Goal: Information Seeking & Learning: Learn about a topic

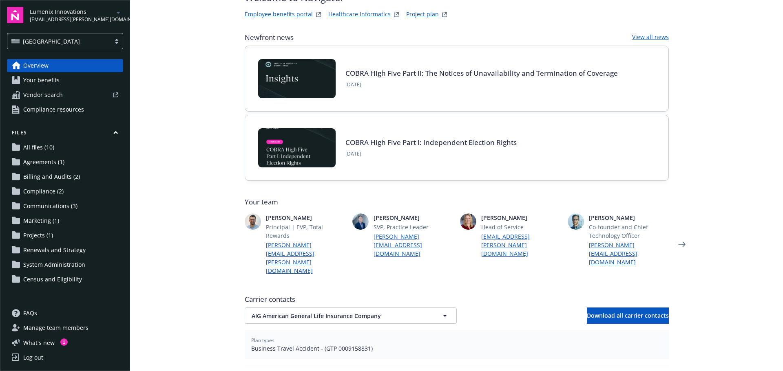
scroll to position [163, 0]
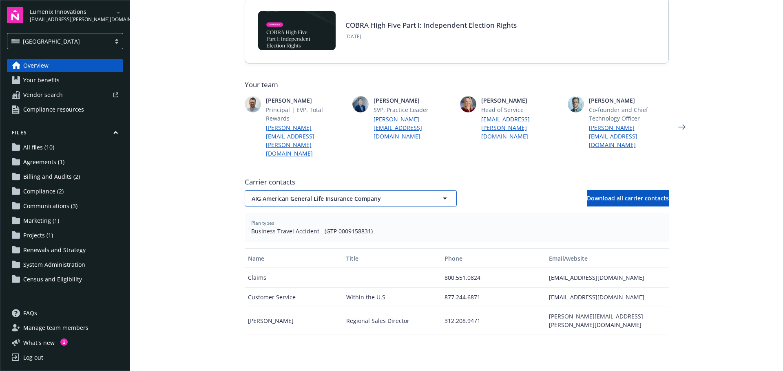
click at [322, 194] on span "AIG American General Life Insurance Company" at bounding box center [337, 198] width 170 height 9
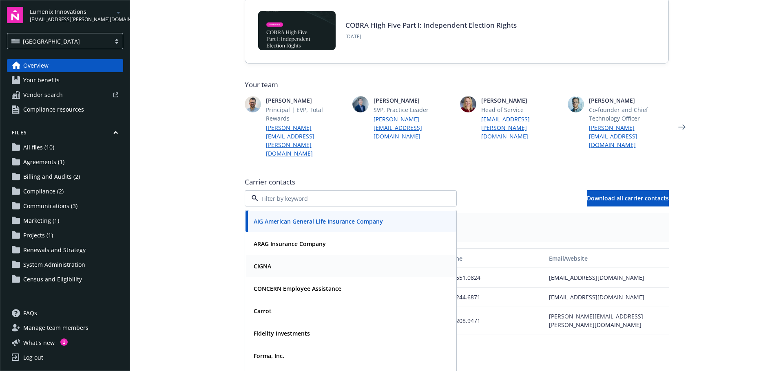
click at [301, 256] on div "CIGNA" at bounding box center [350, 267] width 210 height 22
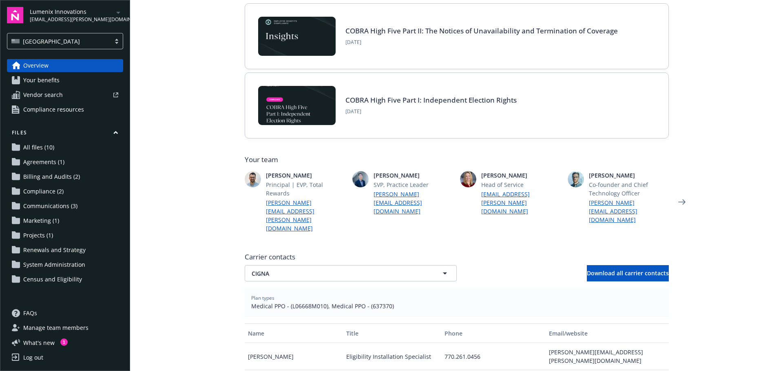
scroll to position [41, 0]
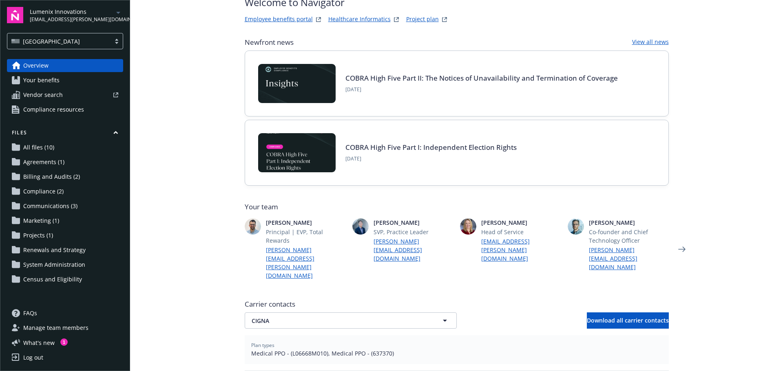
click at [55, 79] on span "Your benefits" at bounding box center [41, 80] width 36 height 13
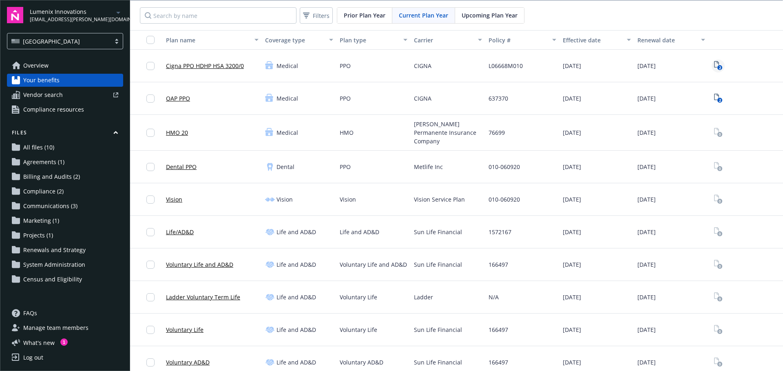
click at [620, 63] on icon "View Plan Documents" at bounding box center [716, 64] width 5 height 7
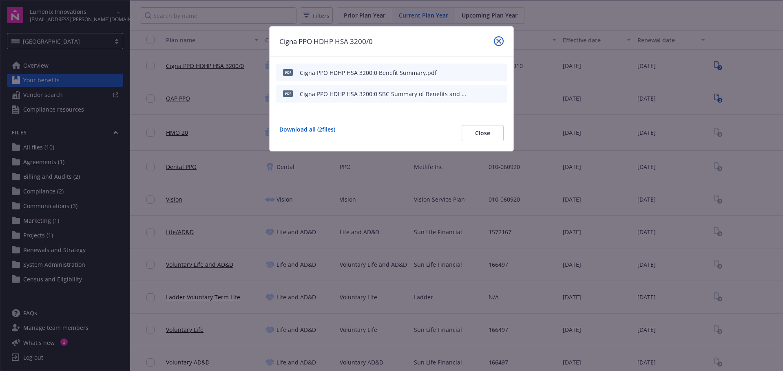
click at [498, 38] on link "close" at bounding box center [499, 41] width 10 height 10
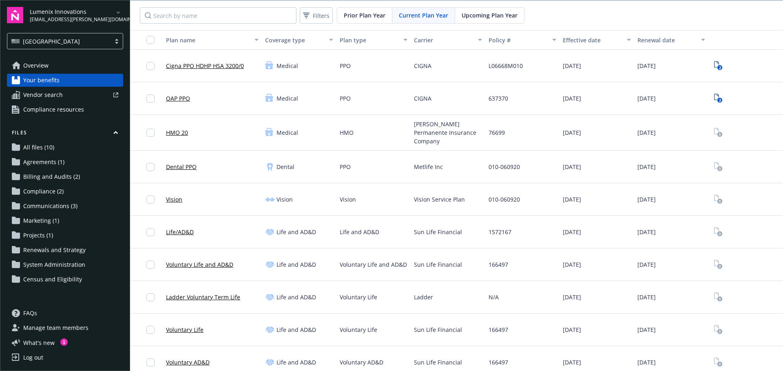
click at [205, 66] on link "Cigna PPO HDHP HSA 3200/0" at bounding box center [205, 66] width 78 height 9
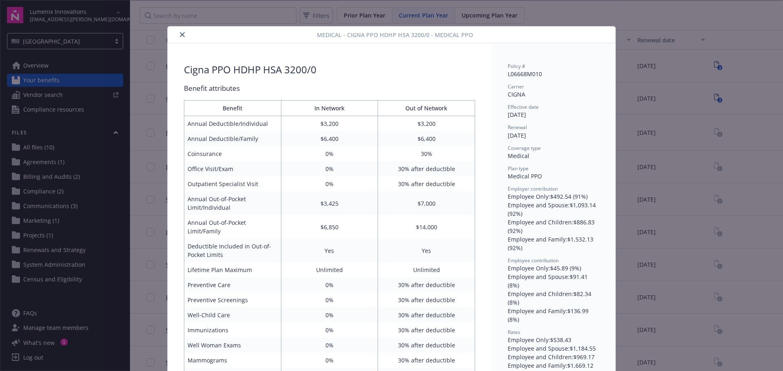
click at [180, 35] on icon "close" at bounding box center [182, 34] width 5 height 5
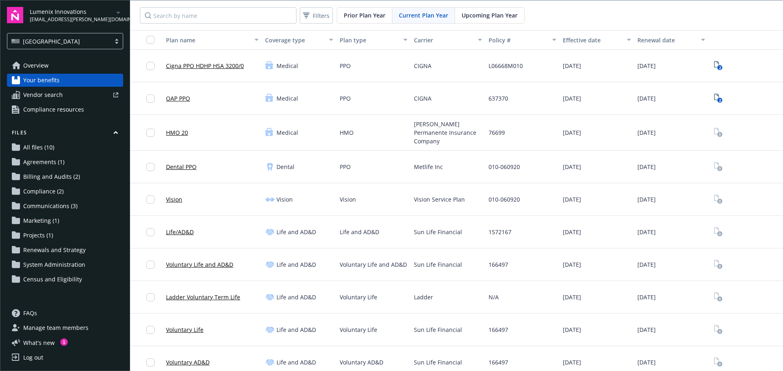
click at [65, 110] on span "Compliance resources" at bounding box center [53, 109] width 61 height 13
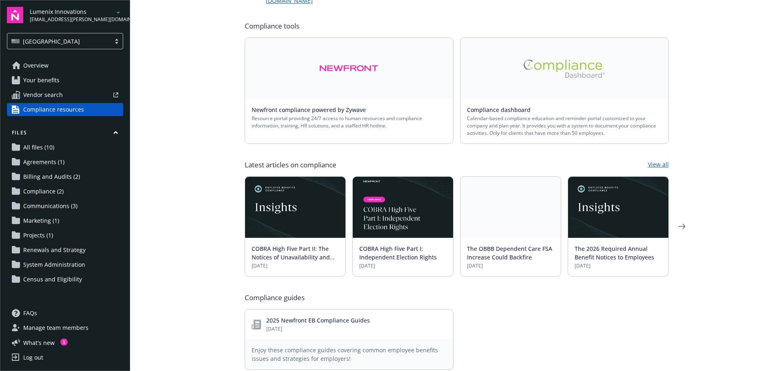
scroll to position [122, 0]
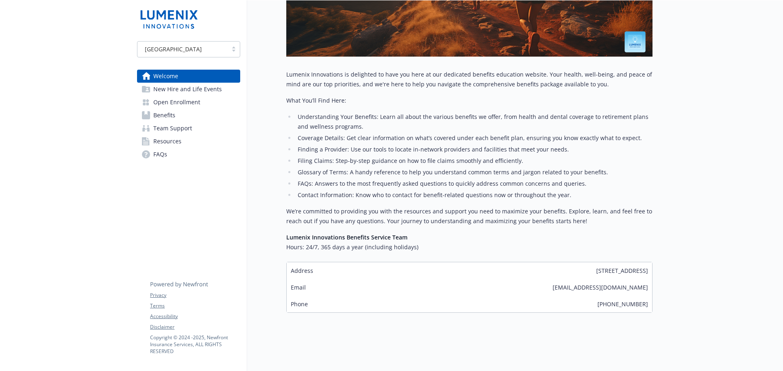
scroll to position [225, 0]
click at [199, 87] on span "New Hire and Life Events" at bounding box center [187, 89] width 68 height 13
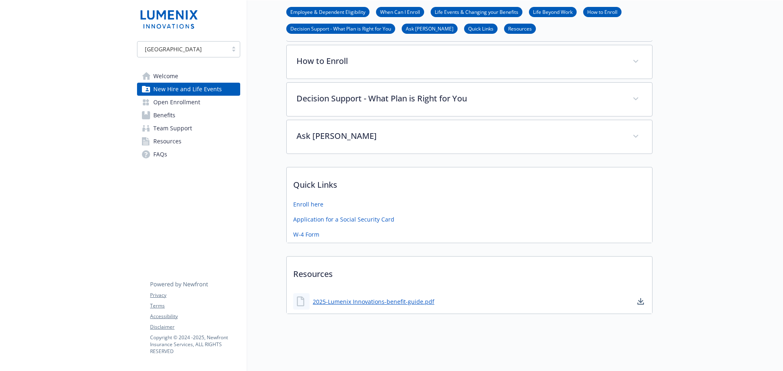
scroll to position [287, 0]
click at [190, 103] on span "Open Enrollment" at bounding box center [176, 102] width 47 height 13
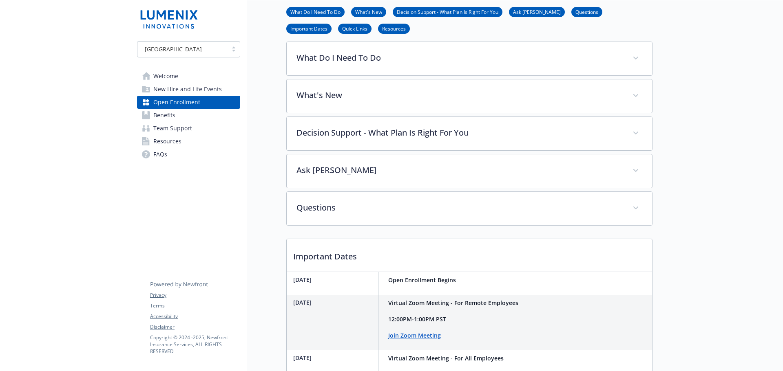
scroll to position [164, 0]
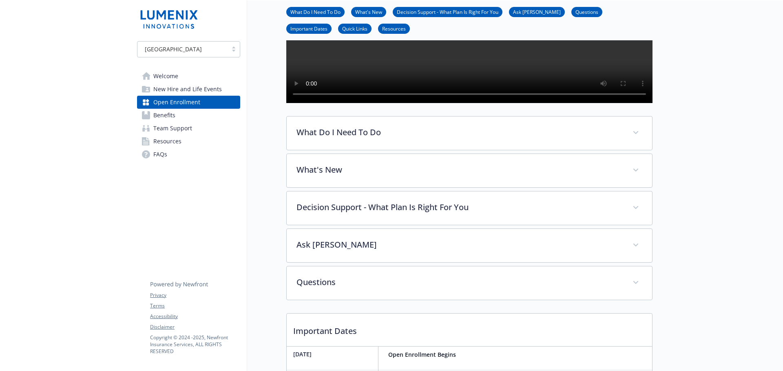
click at [181, 118] on link "Benefits" at bounding box center [188, 115] width 103 height 13
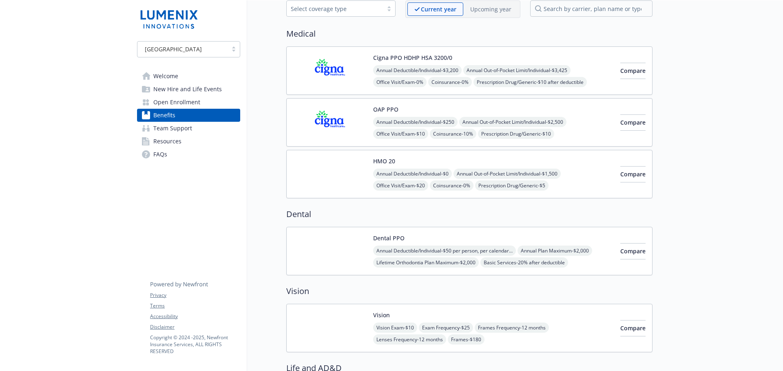
scroll to position [42, 0]
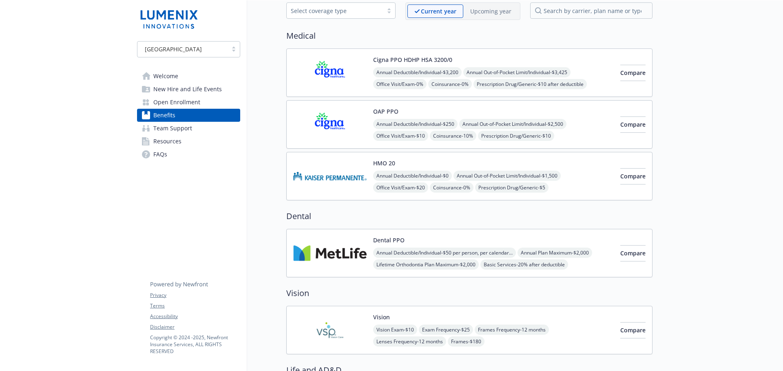
click at [346, 71] on img at bounding box center [329, 72] width 73 height 35
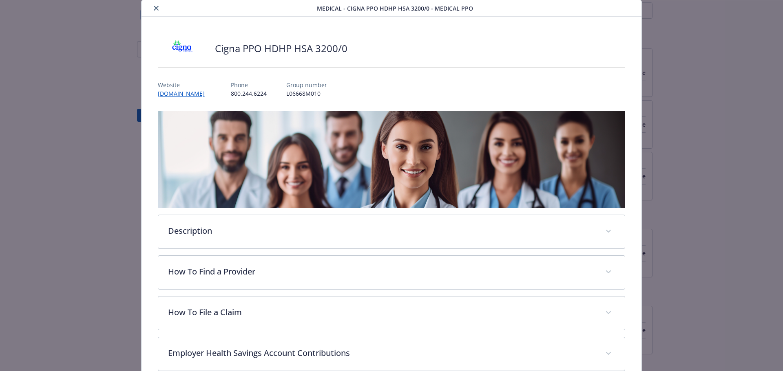
scroll to position [24, 0]
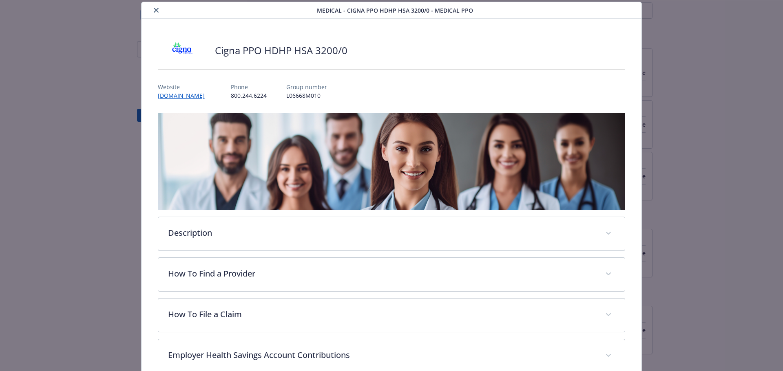
click at [155, 11] on icon "close" at bounding box center [156, 10] width 5 height 5
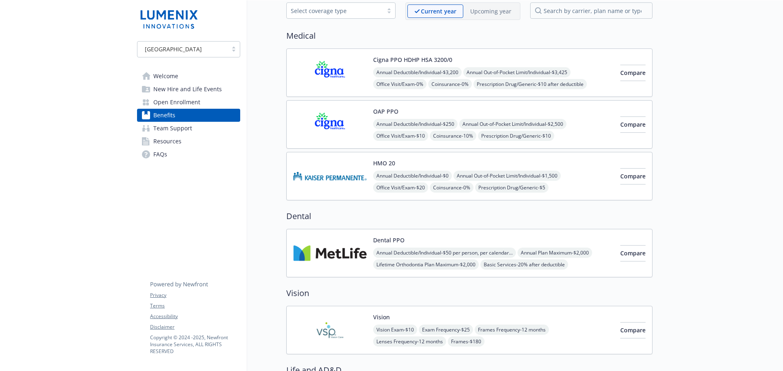
click at [160, 157] on span "FAQs" at bounding box center [160, 154] width 14 height 13
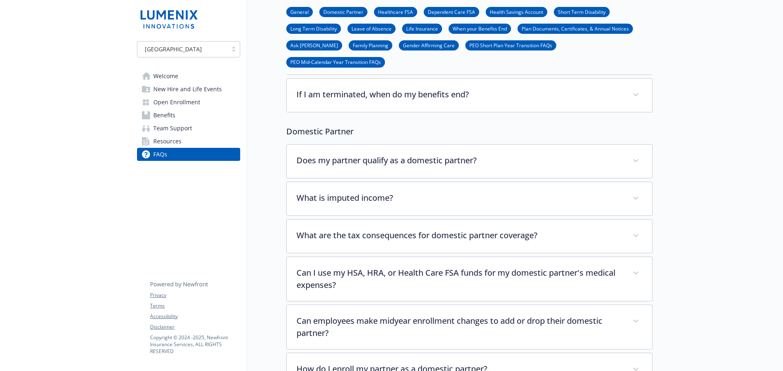
scroll to position [164, 0]
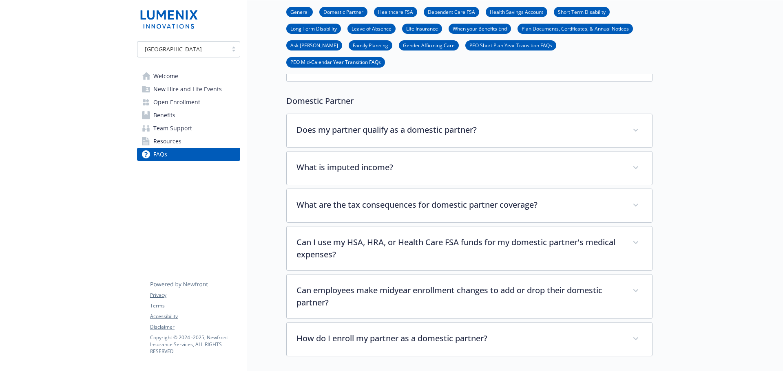
click at [199, 142] on link "Resources" at bounding box center [188, 141] width 103 height 13
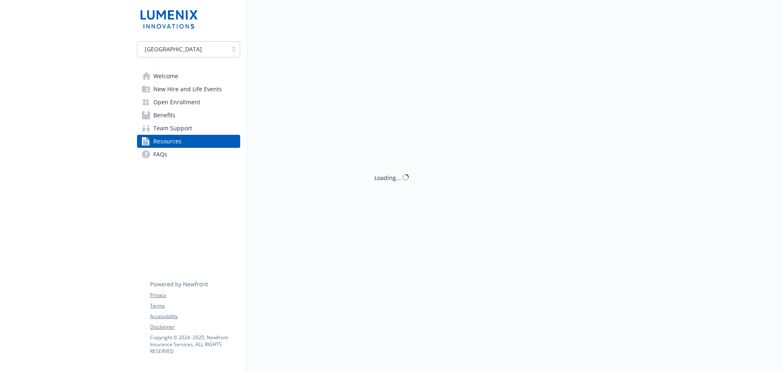
scroll to position [164, 0]
